Goal: Find contact information: Find contact information

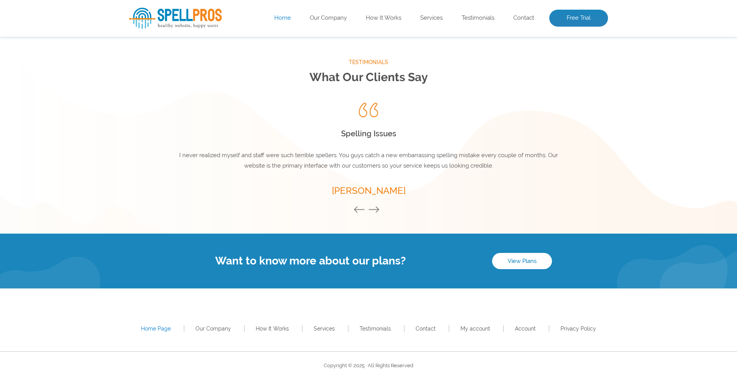
scroll to position [1020, 0]
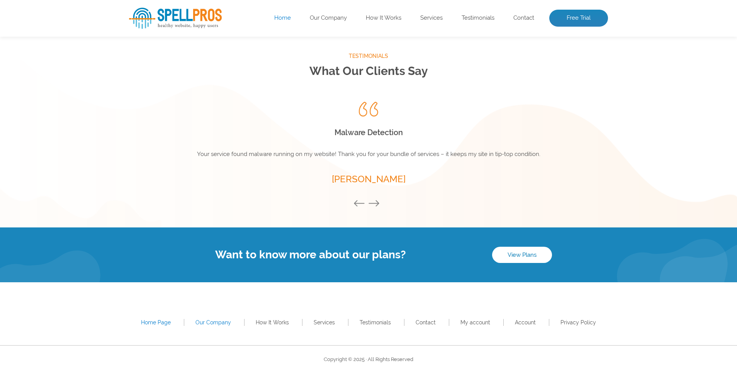
click at [214, 326] on link "Our Company" at bounding box center [214, 323] width 36 height 6
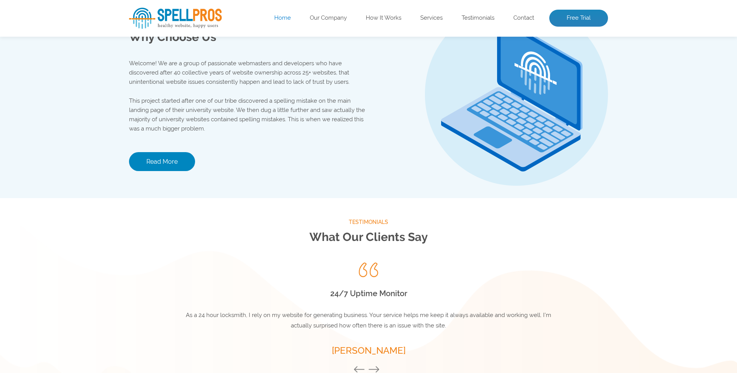
scroll to position [811, 0]
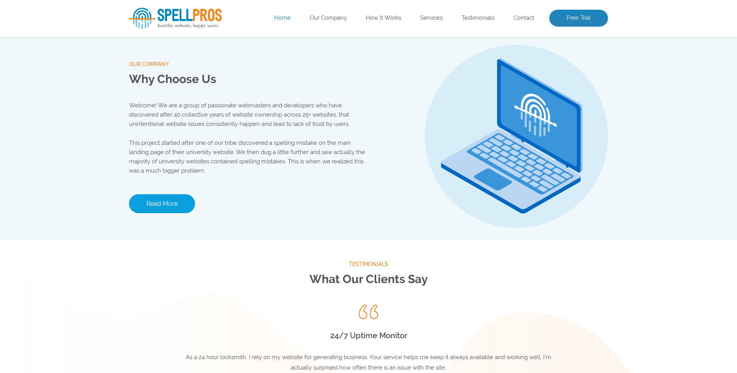
click at [177, 207] on link "Read More" at bounding box center [162, 203] width 66 height 19
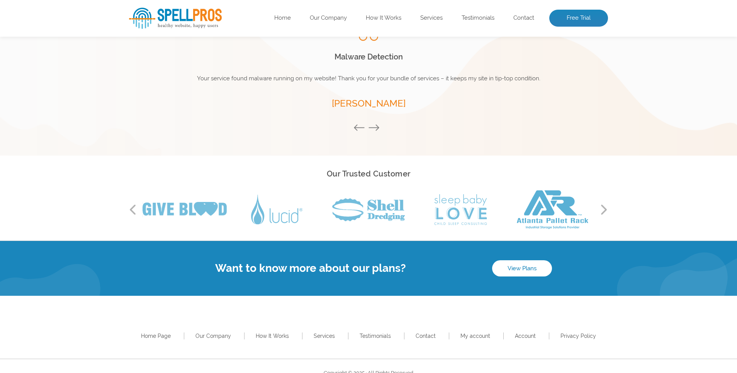
scroll to position [498, 0]
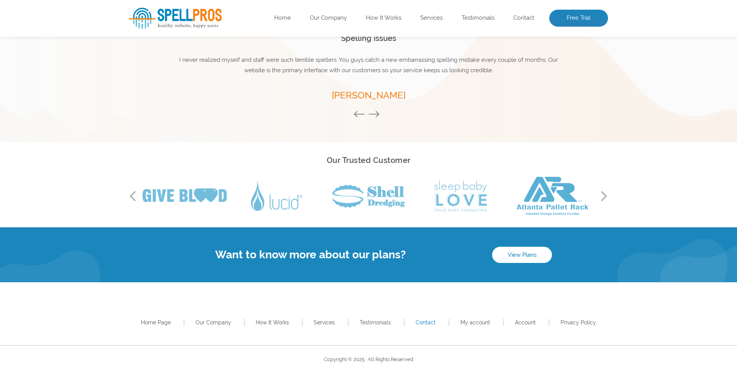
click at [424, 323] on link "Contact" at bounding box center [426, 323] width 20 height 6
